Goal: Task Accomplishment & Management: Manage account settings

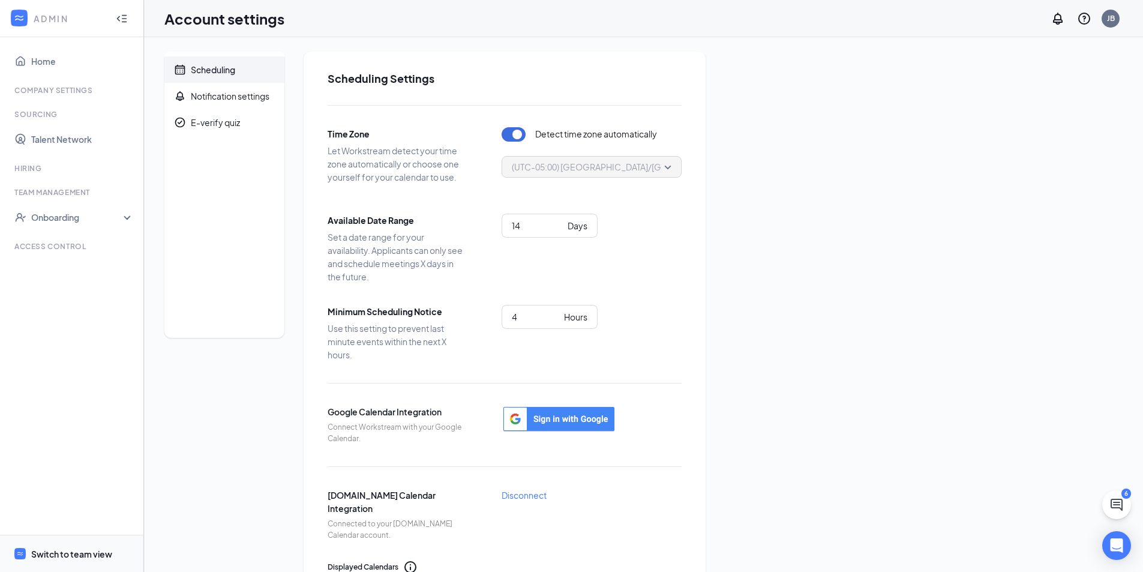
click at [67, 556] on div "Switch to team view" at bounding box center [71, 554] width 81 height 12
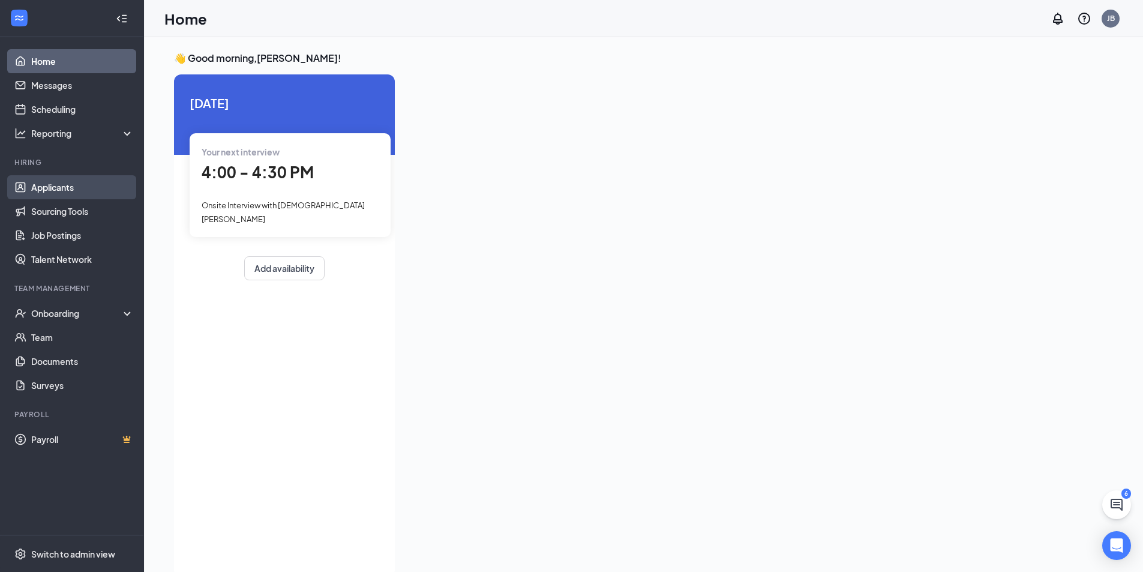
click at [64, 187] on link "Applicants" at bounding box center [82, 187] width 103 height 24
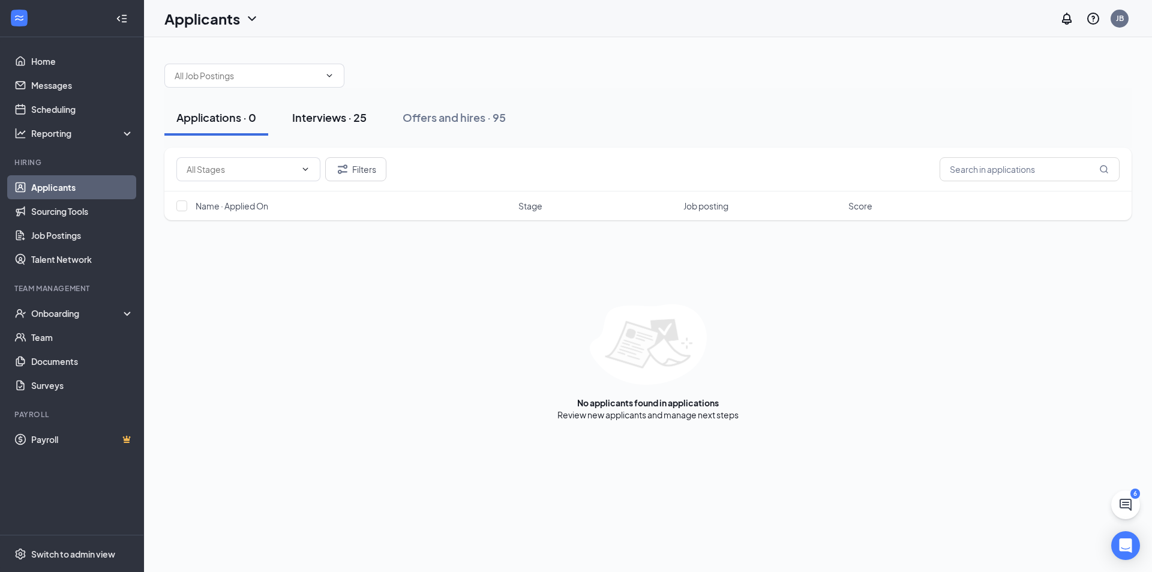
click at [333, 127] on button "Interviews · 25" at bounding box center [329, 118] width 98 height 36
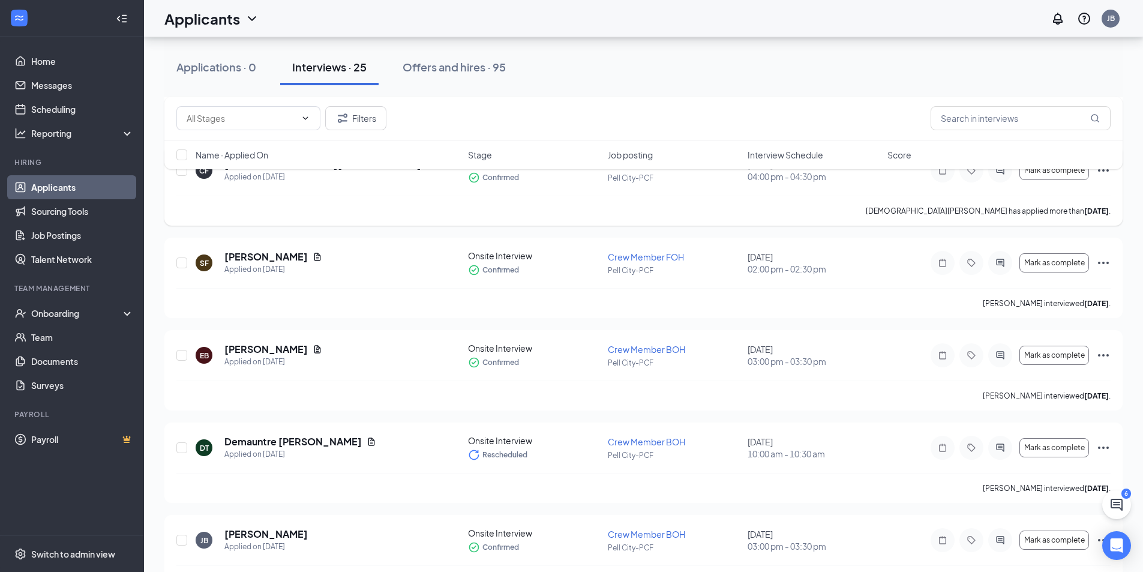
scroll to position [180, 0]
click at [67, 315] on div "Onboarding" at bounding box center [77, 313] width 92 height 12
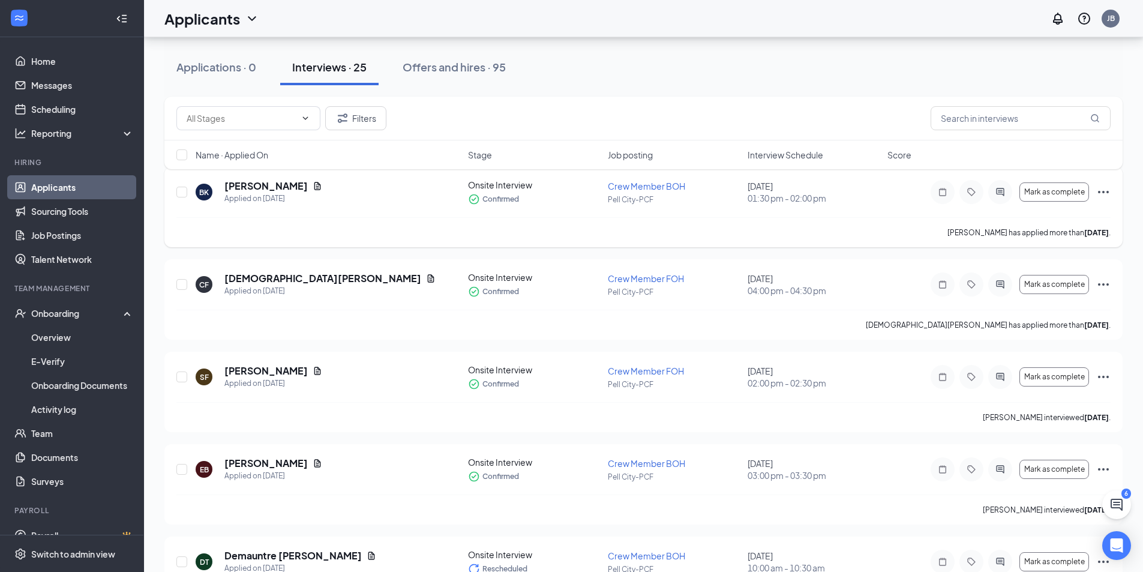
scroll to position [0, 0]
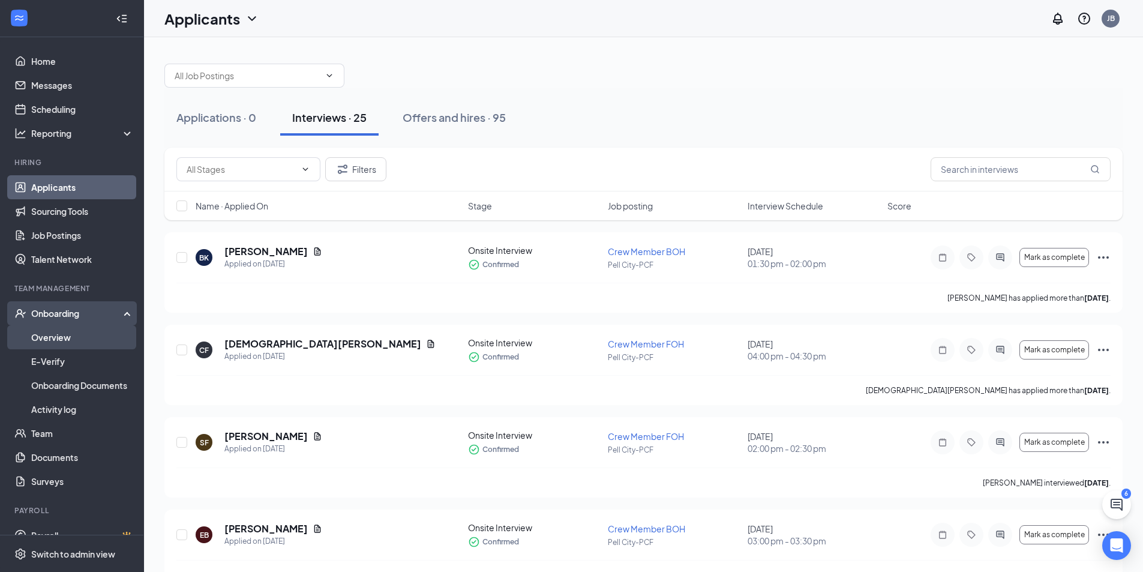
click at [77, 342] on link "Overview" at bounding box center [82, 337] width 103 height 24
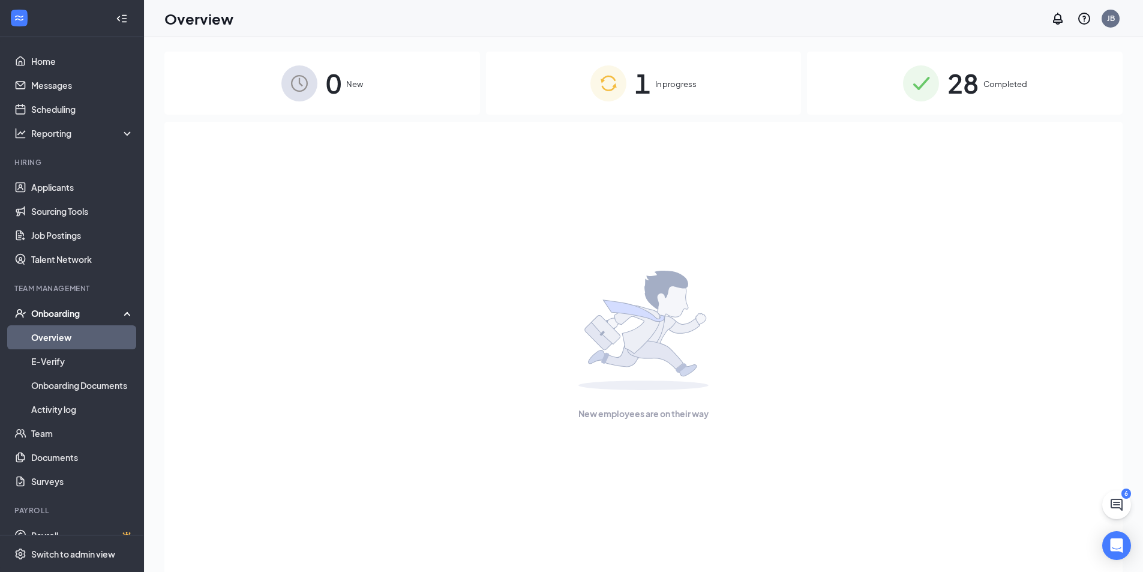
click at [588, 74] on div "1 In progress" at bounding box center [644, 83] width 316 height 63
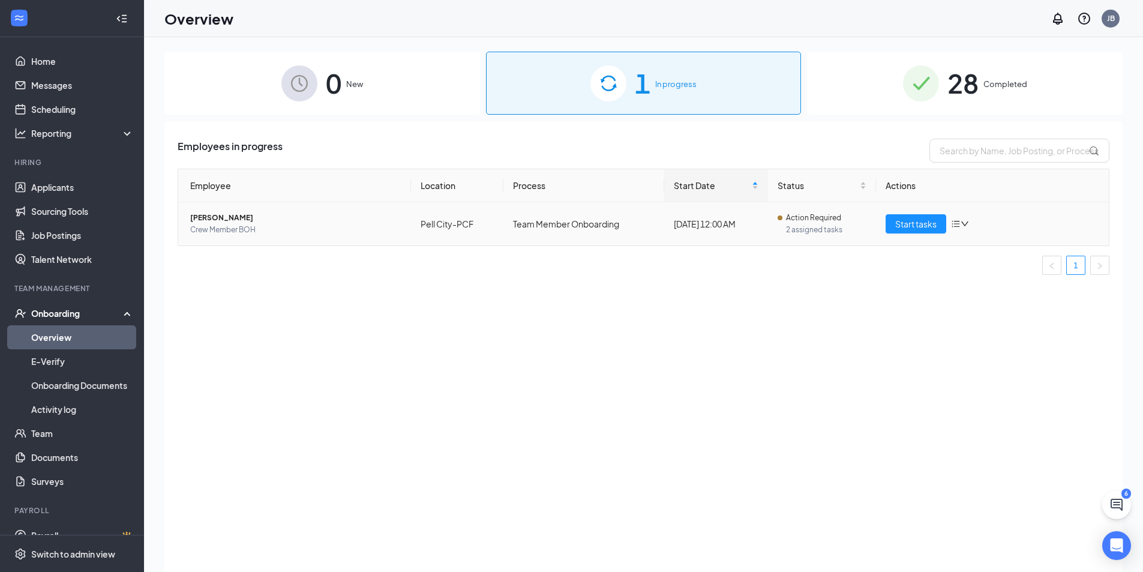
click at [236, 215] on span "[PERSON_NAME]" at bounding box center [295, 218] width 211 height 12
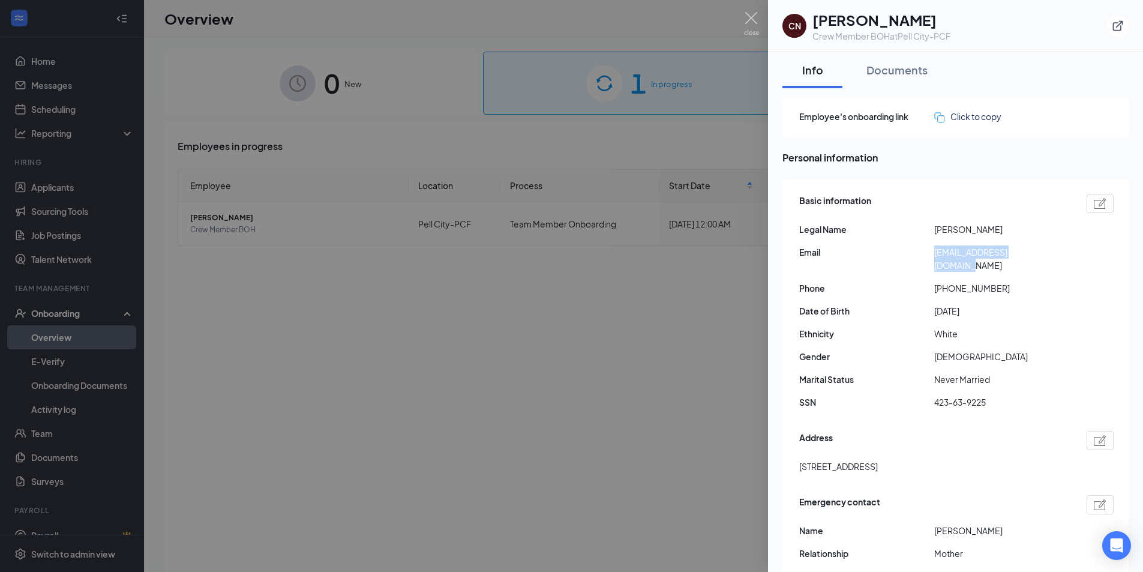
drag, startPoint x: 1046, startPoint y: 248, endPoint x: 929, endPoint y: 257, distance: 116.8
click at [927, 258] on div "Email [EMAIL_ADDRESS][DOMAIN_NAME]" at bounding box center [957, 259] width 315 height 26
copy div "[EMAIL_ADDRESS][DOMAIN_NAME]"
click at [749, 23] on img at bounding box center [751, 23] width 15 height 23
